Goal: Navigation & Orientation: Find specific page/section

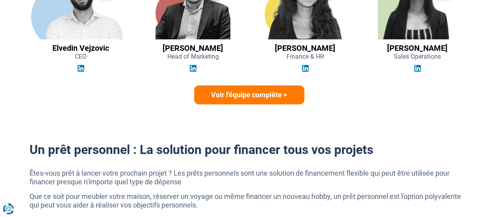
scroll to position [1176, 0]
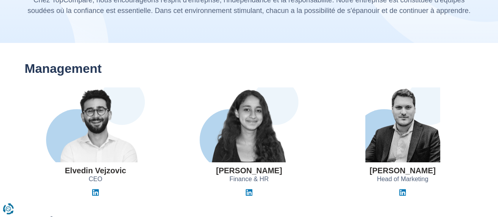
scroll to position [68, 0]
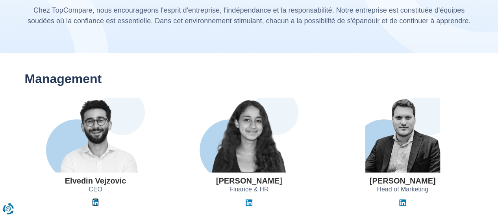
click at [95, 203] on img at bounding box center [95, 202] width 7 height 7
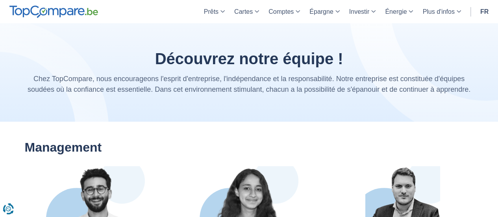
drag, startPoint x: 495, startPoint y: 1, endPoint x: 408, endPoint y: -40, distance: 96.3
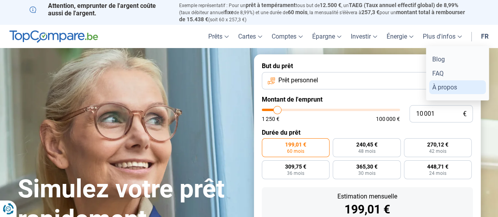
click at [440, 85] on link "À propos" at bounding box center [457, 87] width 57 height 14
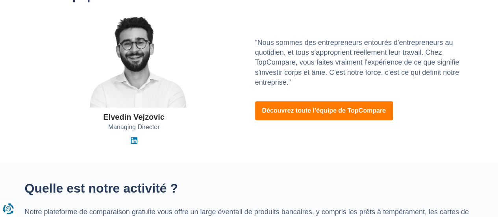
scroll to position [168, 0]
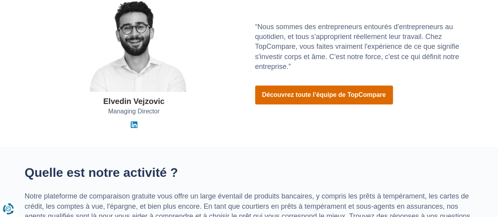
click at [309, 101] on link "Découvrez toute l’équipe de TopCompare" at bounding box center [324, 94] width 138 height 19
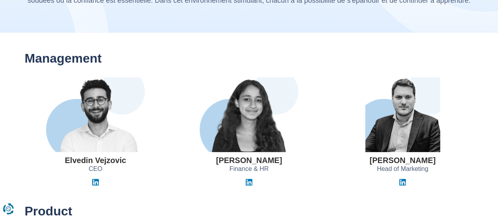
scroll to position [120, 0]
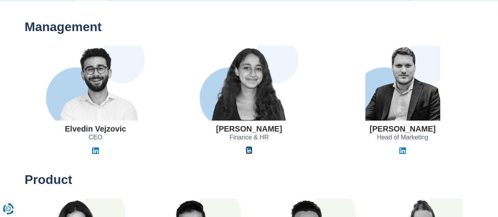
click at [246, 150] on img at bounding box center [249, 150] width 7 height 7
